Goal: Task Accomplishment & Management: Manage account settings

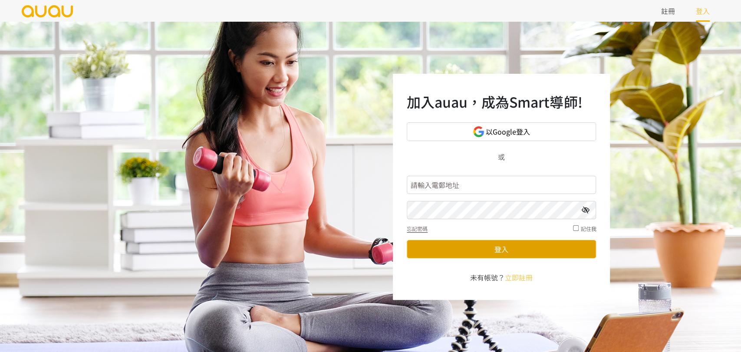
type input "booking.shapeupcornerhk@gmail.com"
click at [483, 249] on button "登入" at bounding box center [501, 249] width 189 height 18
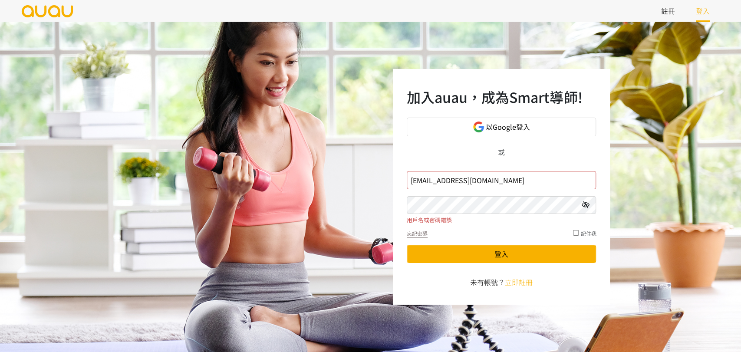
click at [584, 205] on icon at bounding box center [585, 204] width 8 height 7
click at [453, 254] on button "登入" at bounding box center [501, 254] width 189 height 18
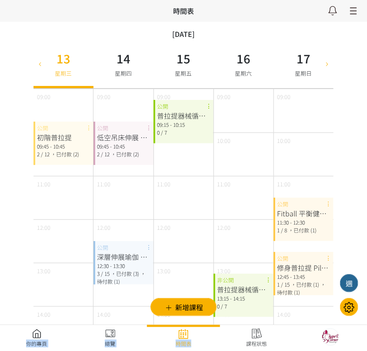
drag, startPoint x: 207, startPoint y: 325, endPoint x: 275, endPoint y: 324, distance: 68.6
click at [275, 324] on div "所有課程狀態 時間表 瀏覽你的預約專頁 99 最新通知 SU919205 Yvonne Chan 已成功預約 2025/08/13 星期三 18:40 健身 …" at bounding box center [183, 325] width 367 height 650
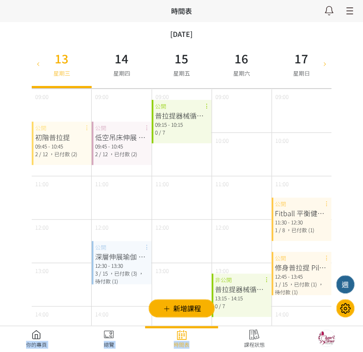
click at [347, 14] on icon at bounding box center [348, 10] width 16 height 11
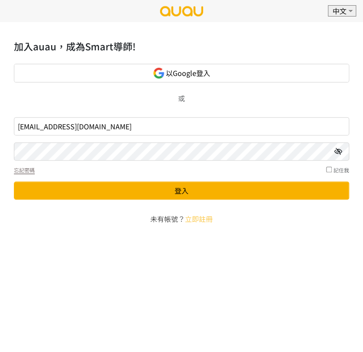
click at [340, 153] on icon at bounding box center [338, 151] width 8 height 7
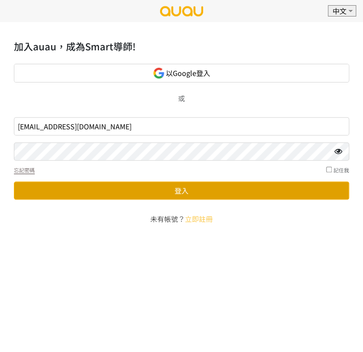
click at [117, 188] on button "登入" at bounding box center [181, 191] width 335 height 18
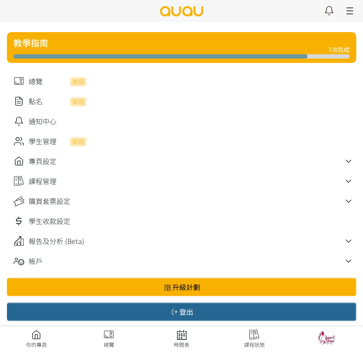
click at [346, 204] on icon at bounding box center [348, 201] width 15 height 11
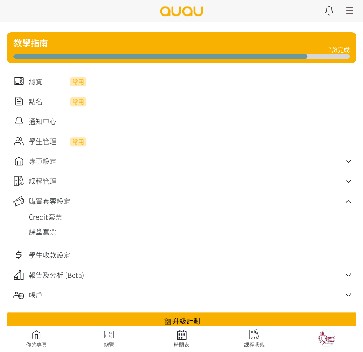
click at [49, 234] on link at bounding box center [192, 231] width 327 height 10
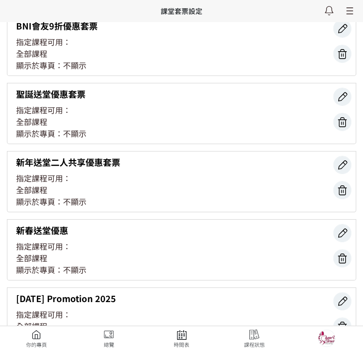
scroll to position [3303, 0]
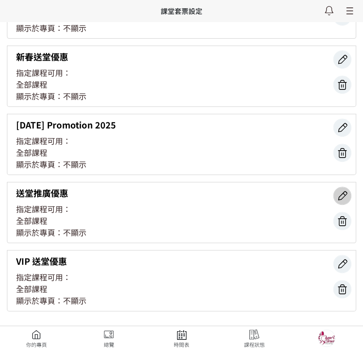
click at [343, 190] on icon at bounding box center [342, 196] width 17 height 12
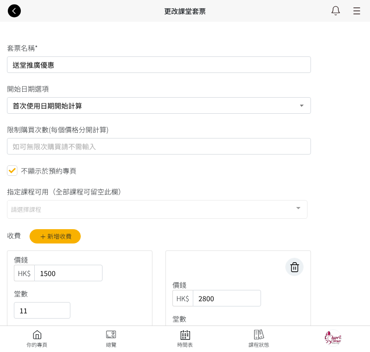
select select "1"
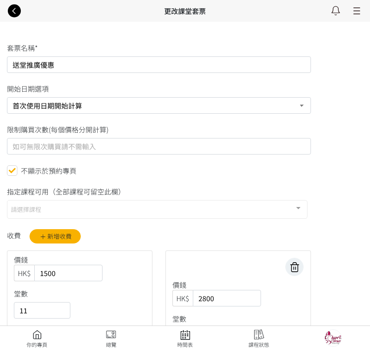
select select "1"
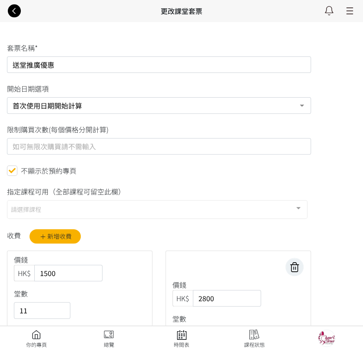
drag, startPoint x: 56, startPoint y: 67, endPoint x: 0, endPoint y: 64, distance: 55.6
click at [0, 64] on div "送堂推廣優惠" at bounding box center [158, 64] width 317 height 17
click at [154, 174] on div "不顯示於預約專頁" at bounding box center [159, 170] width 304 height 11
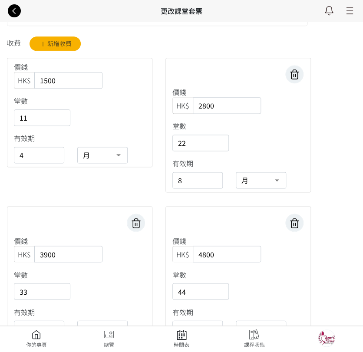
scroll to position [145, 0]
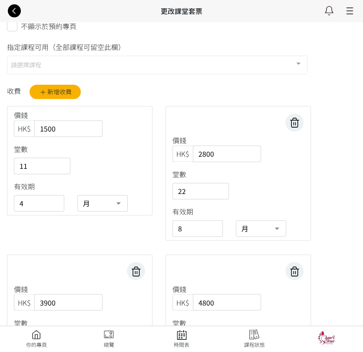
click at [121, 244] on div "收費 新增收費 價錢 HK$ 1500 堂數 11 有效期 4 星期 月 日 價錢 HK$ 2800 堂數 22 有效期 8 星期 月 日 價錢 HK$ 39…" at bounding box center [158, 315] width 317 height 460
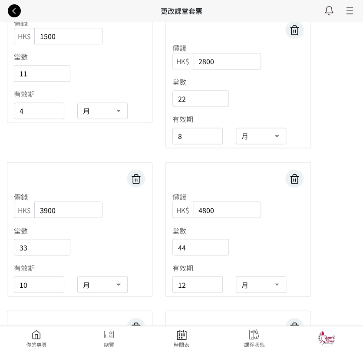
scroll to position [241, 0]
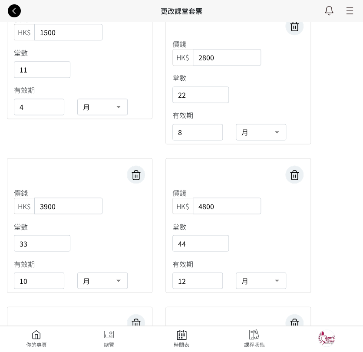
click at [122, 222] on div "堂數 33" at bounding box center [79, 236] width 145 height 37
click at [112, 63] on div "堂數 11" at bounding box center [79, 62] width 145 height 37
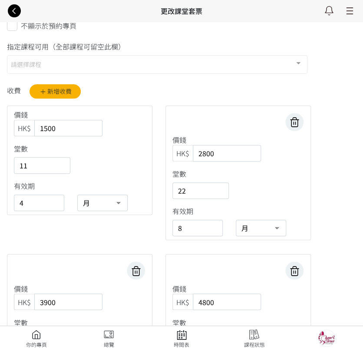
scroll to position [145, 0]
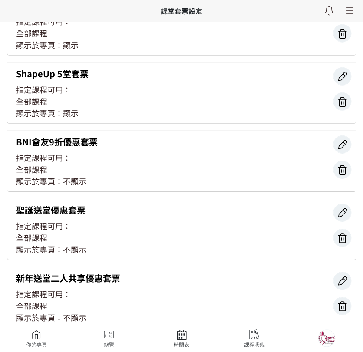
scroll to position [2965, 0]
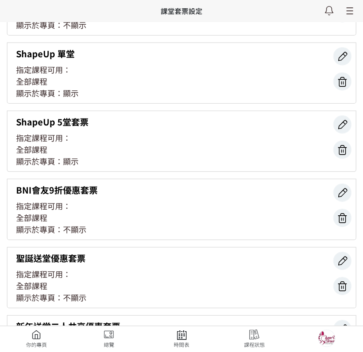
click at [159, 136] on div "指定課程可用： 全部課程" at bounding box center [181, 143] width 331 height 23
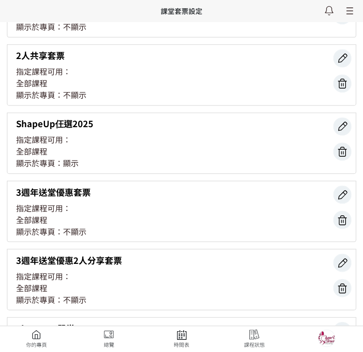
scroll to position [2675, 0]
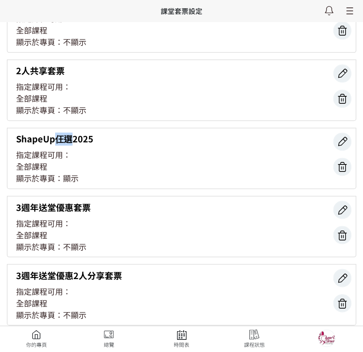
drag, startPoint x: 55, startPoint y: 135, endPoint x: 69, endPoint y: 134, distance: 14.4
click at [69, 134] on div "ShapeUp仼選2025" at bounding box center [181, 138] width 331 height 13
copy div "仼選"
drag, startPoint x: 73, startPoint y: 69, endPoint x: 46, endPoint y: 70, distance: 26.5
click at [44, 65] on div "2人共享套票" at bounding box center [181, 70] width 331 height 13
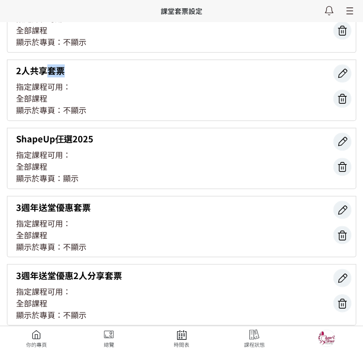
copy div "套票"
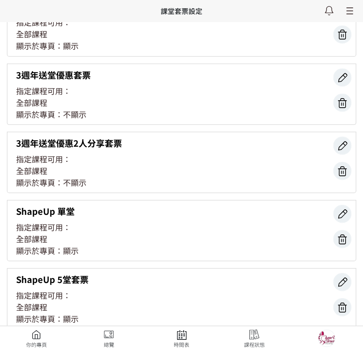
scroll to position [2772, 0]
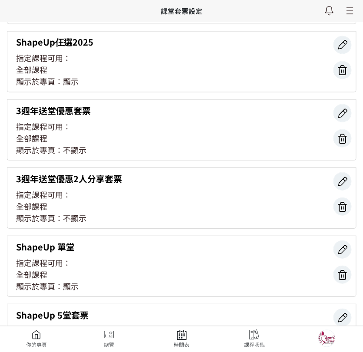
drag, startPoint x: 342, startPoint y: 44, endPoint x: 320, endPoint y: 50, distance: 22.4
click at [342, 44] on icon at bounding box center [342, 45] width 17 height 12
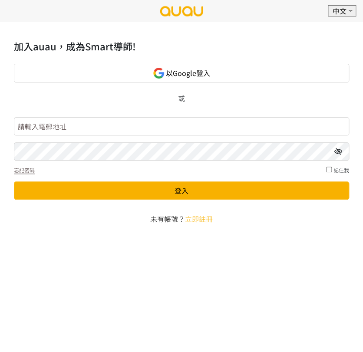
type input "booking.shapeupcornerhk@gmail.com"
click at [340, 153] on icon at bounding box center [338, 151] width 8 height 7
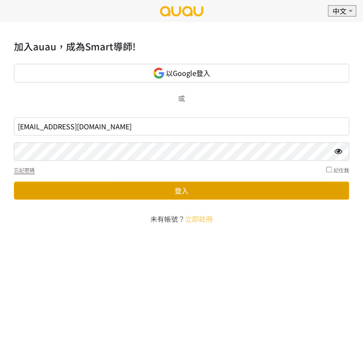
click at [234, 188] on button "登入" at bounding box center [181, 191] width 335 height 18
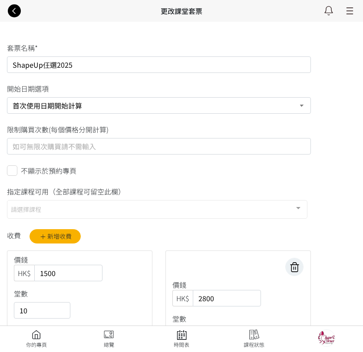
select select "1"
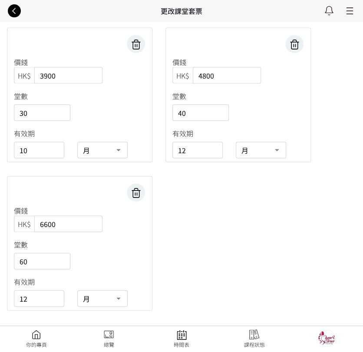
scroll to position [372, 0]
click at [200, 230] on div "收費 新增收費 價錢 HK$ 1500 堂數 10 有效期 4 星期 月 日 價錢 HK$ 2800 堂數 20 有效期 8 星期 月 日 價錢 HK$ 39…" at bounding box center [158, 88] width 317 height 460
click at [10, 13] on icon at bounding box center [14, 10] width 16 height 11
